Goal: Participate in discussion: Engage in conversation with other users on a specific topic

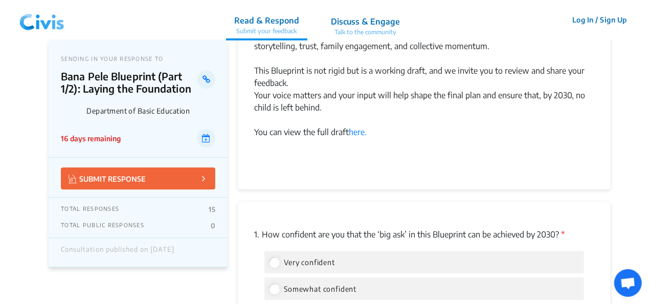
scroll to position [1279, 0]
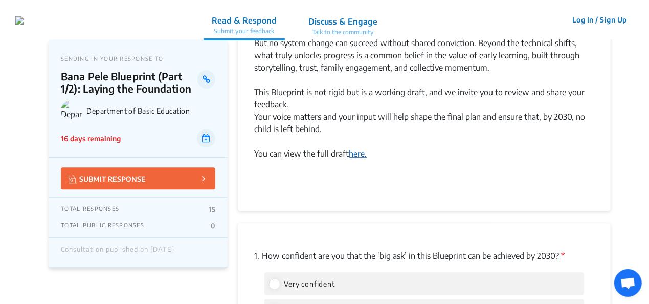
click at [355, 148] on link "here." at bounding box center [358, 153] width 18 height 10
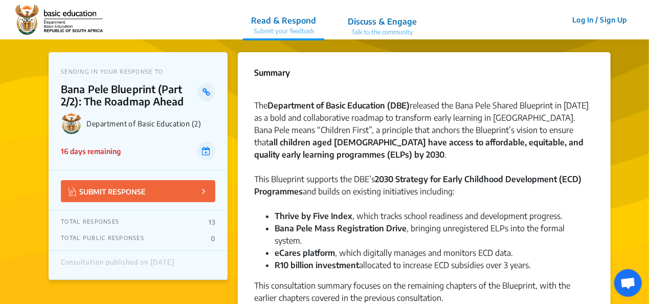
click at [104, 220] on p "TOTAL RESPONSES" at bounding box center [90, 222] width 58 height 8
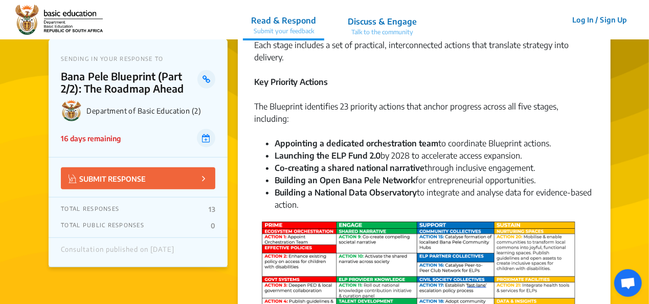
scroll to position [409, 0]
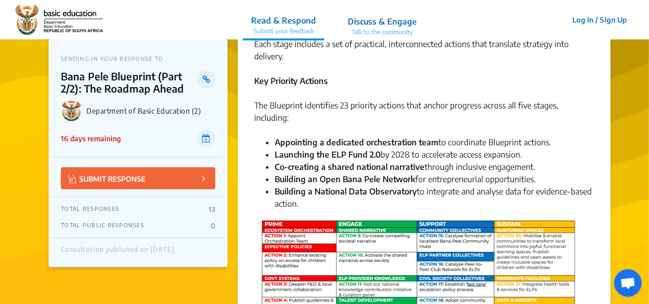
click at [383, 19] on p "Discuss & Engage" at bounding box center [382, 21] width 69 height 12
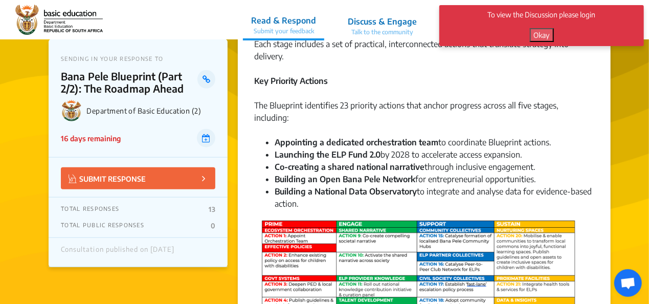
click at [537, 34] on button "Okay" at bounding box center [542, 35] width 24 height 14
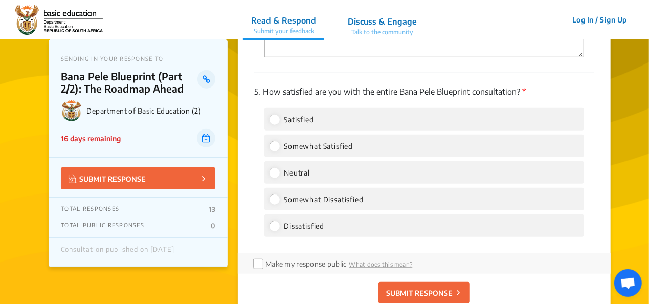
scroll to position [2251, 0]
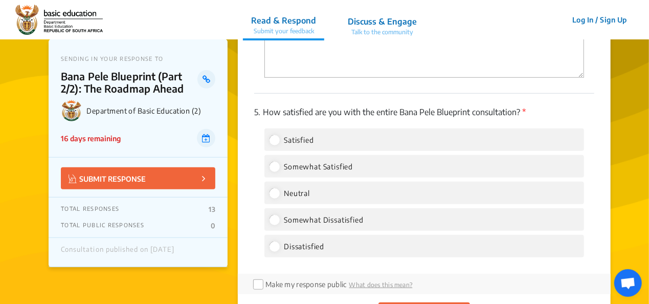
click at [373, 32] on p "Talk to the community" at bounding box center [382, 32] width 69 height 9
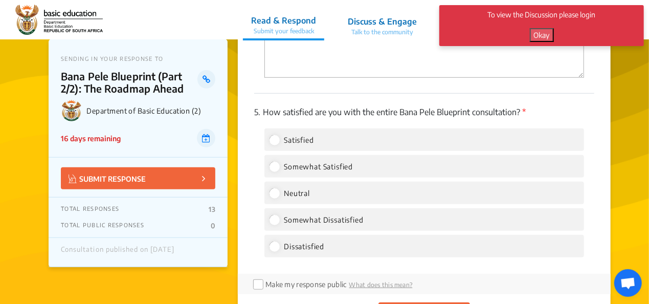
click at [545, 35] on button "Okay" at bounding box center [542, 35] width 24 height 14
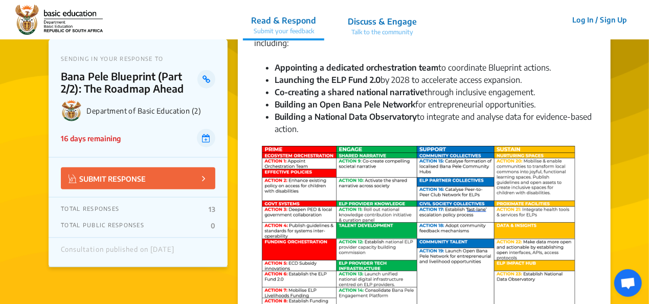
scroll to position [460, 0]
